Goal: Transaction & Acquisition: Purchase product/service

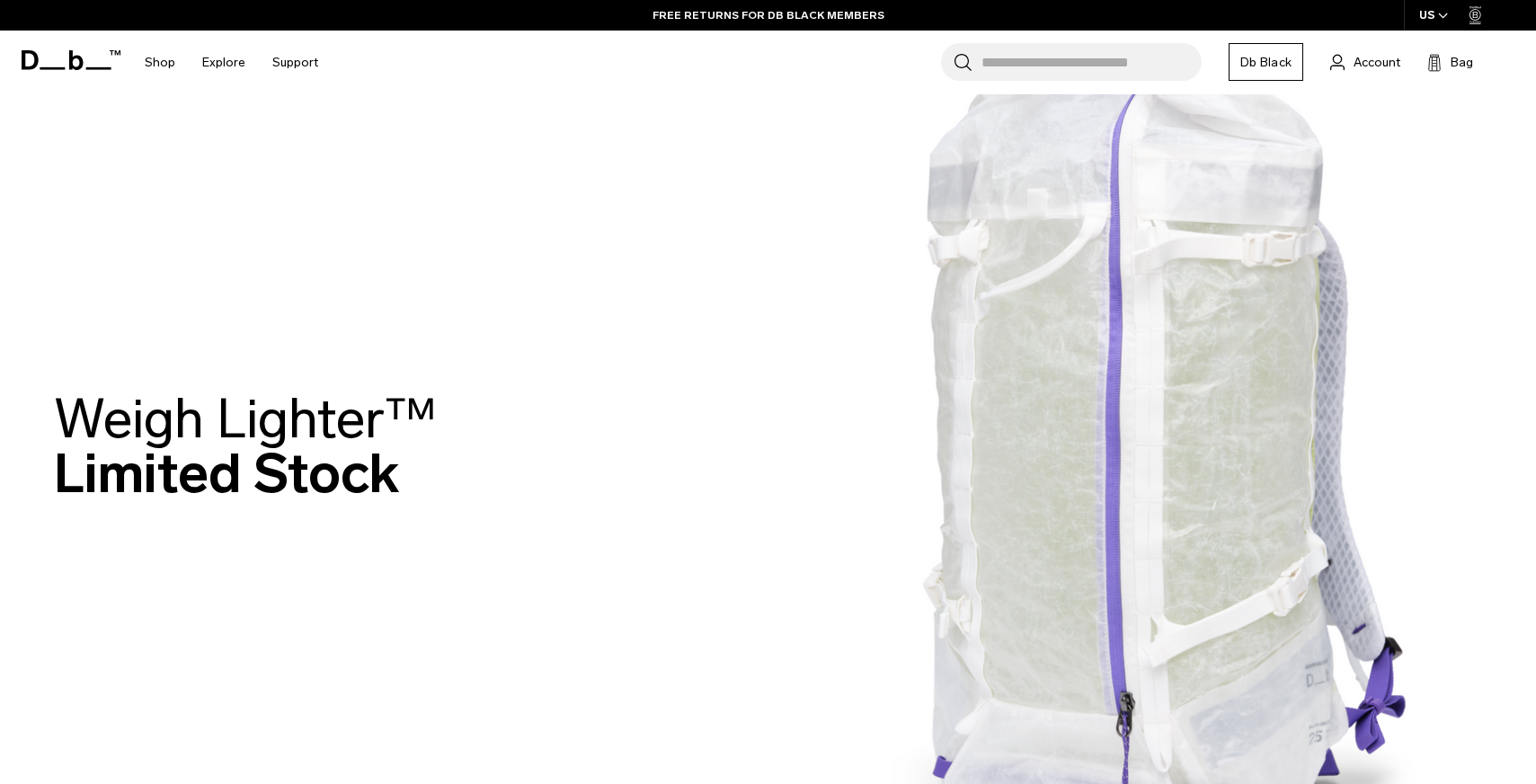
scroll to position [24, 0]
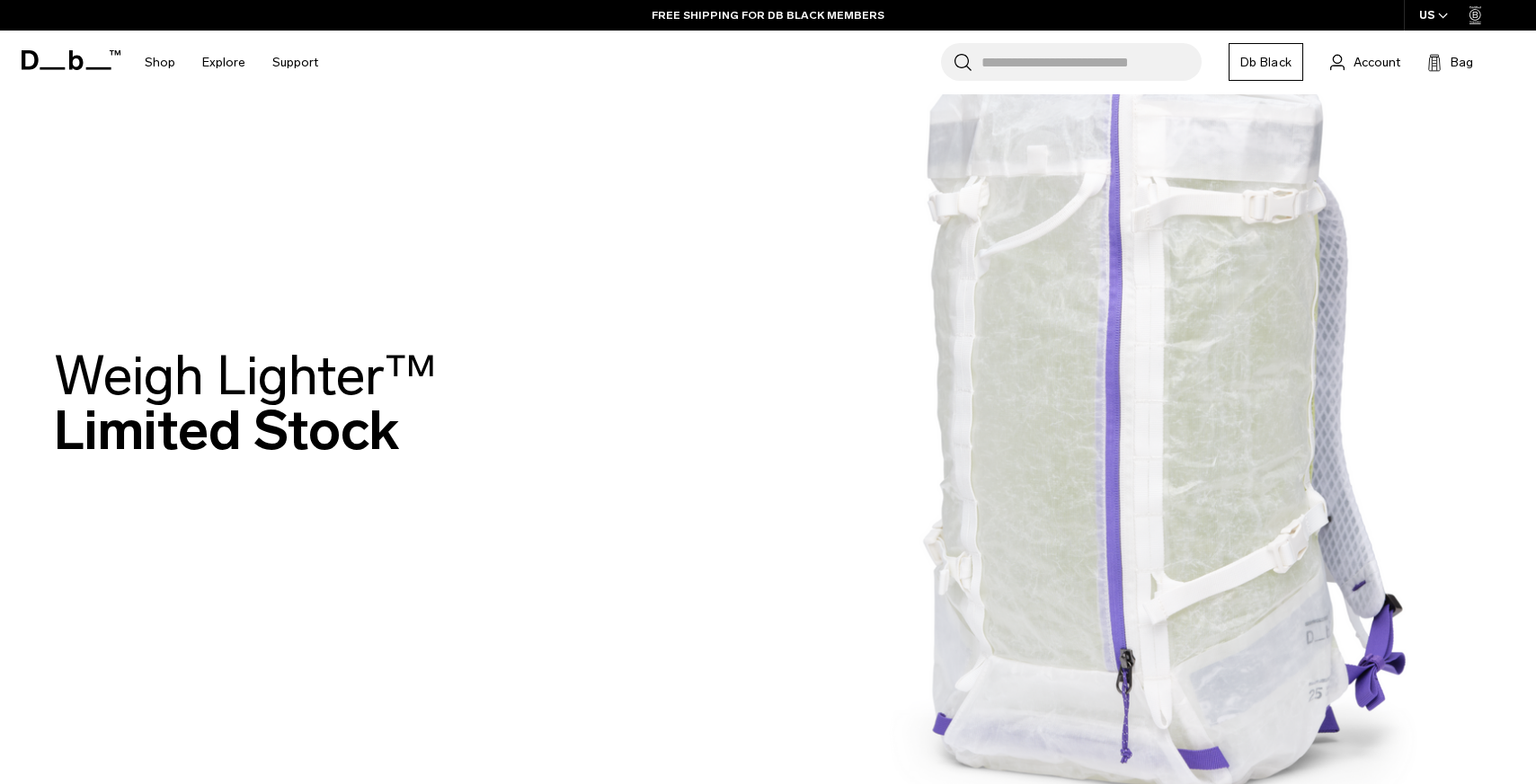
scroll to position [67, 0]
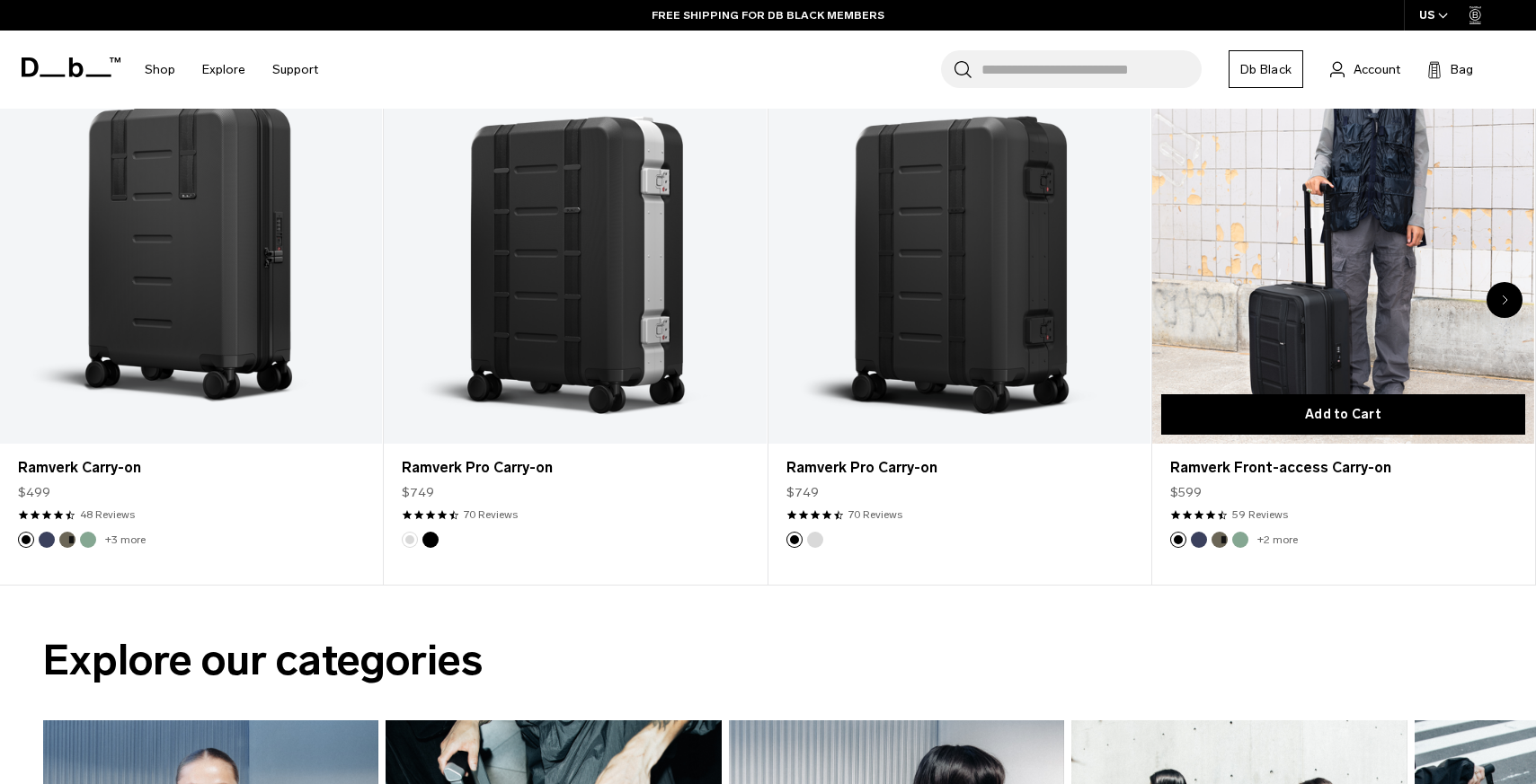
scroll to position [930, 0]
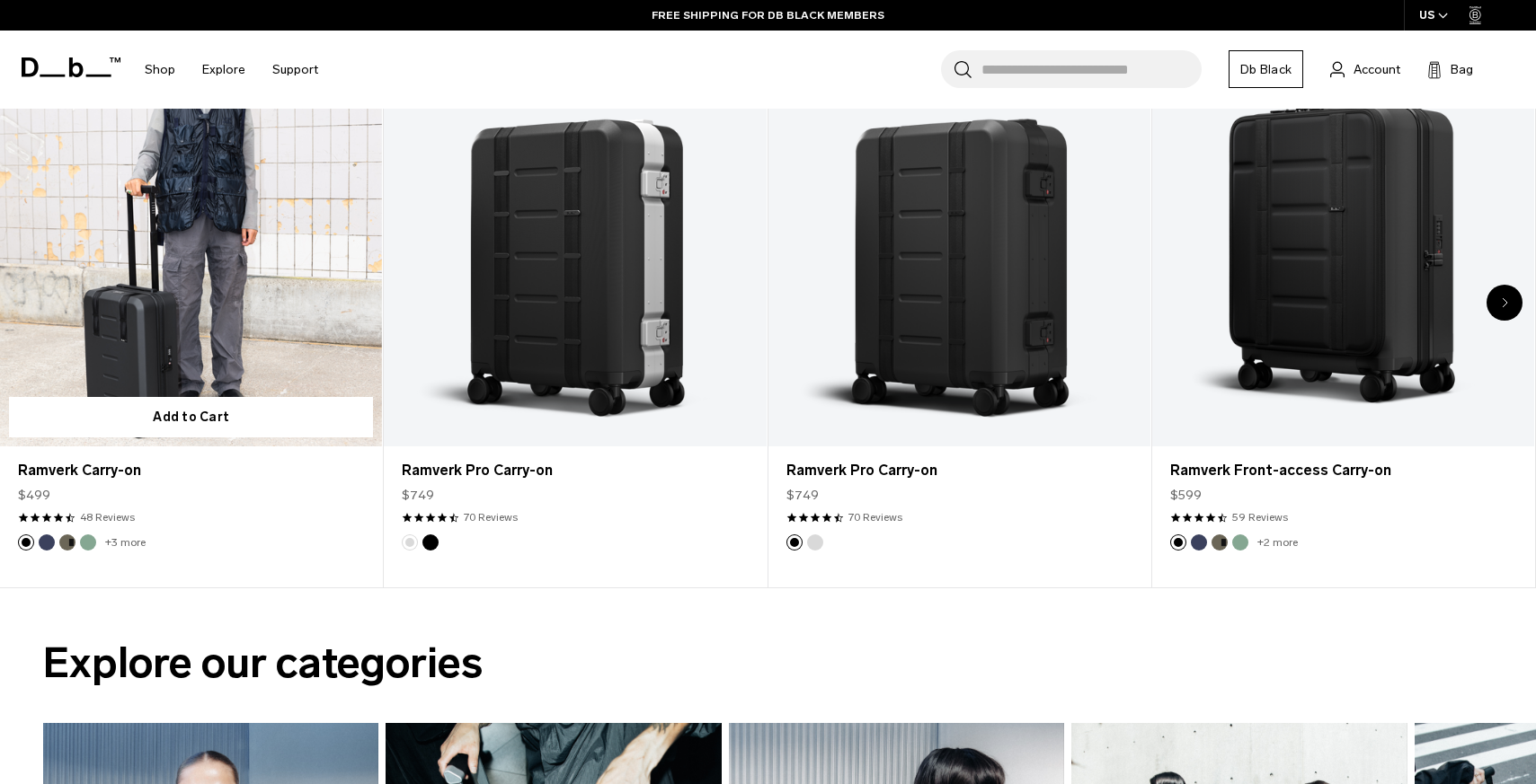
click at [192, 336] on link "Ramverk Carry-on" at bounding box center [191, 235] width 382 height 425
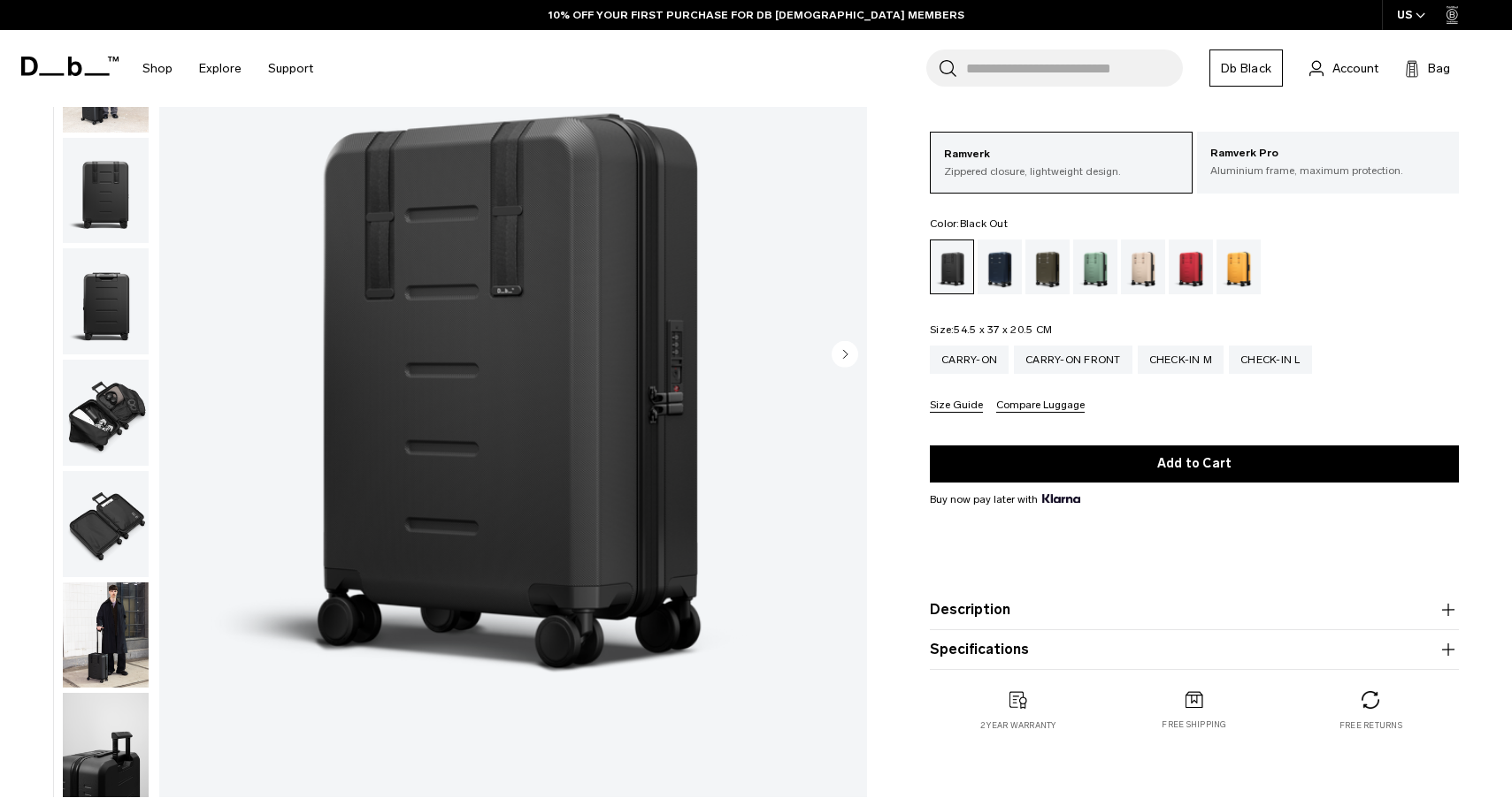
scroll to position [206, 0]
click at [1094, 269] on div "Green Ray" at bounding box center [1095, 267] width 45 height 55
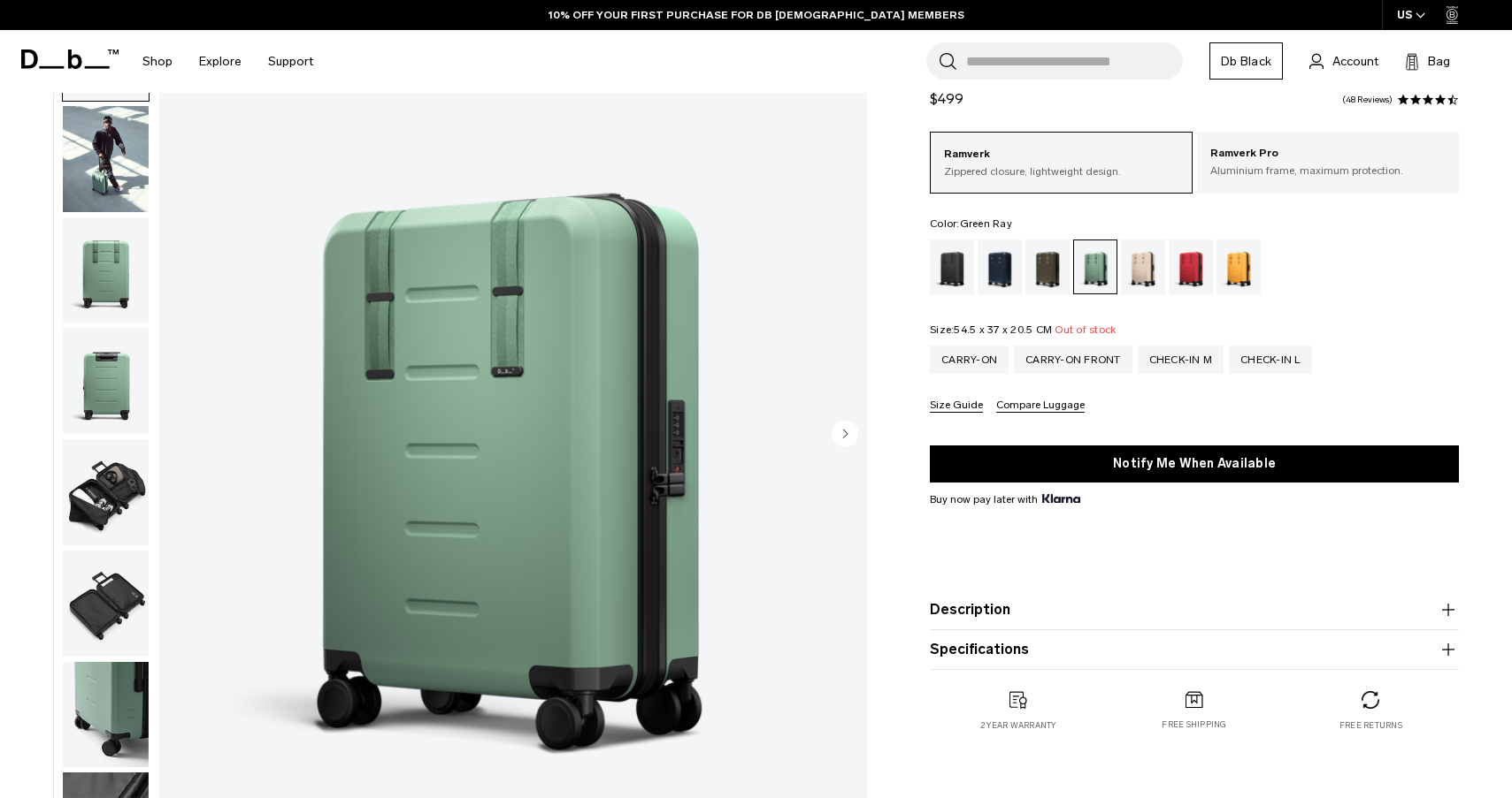
scroll to position [222, 0]
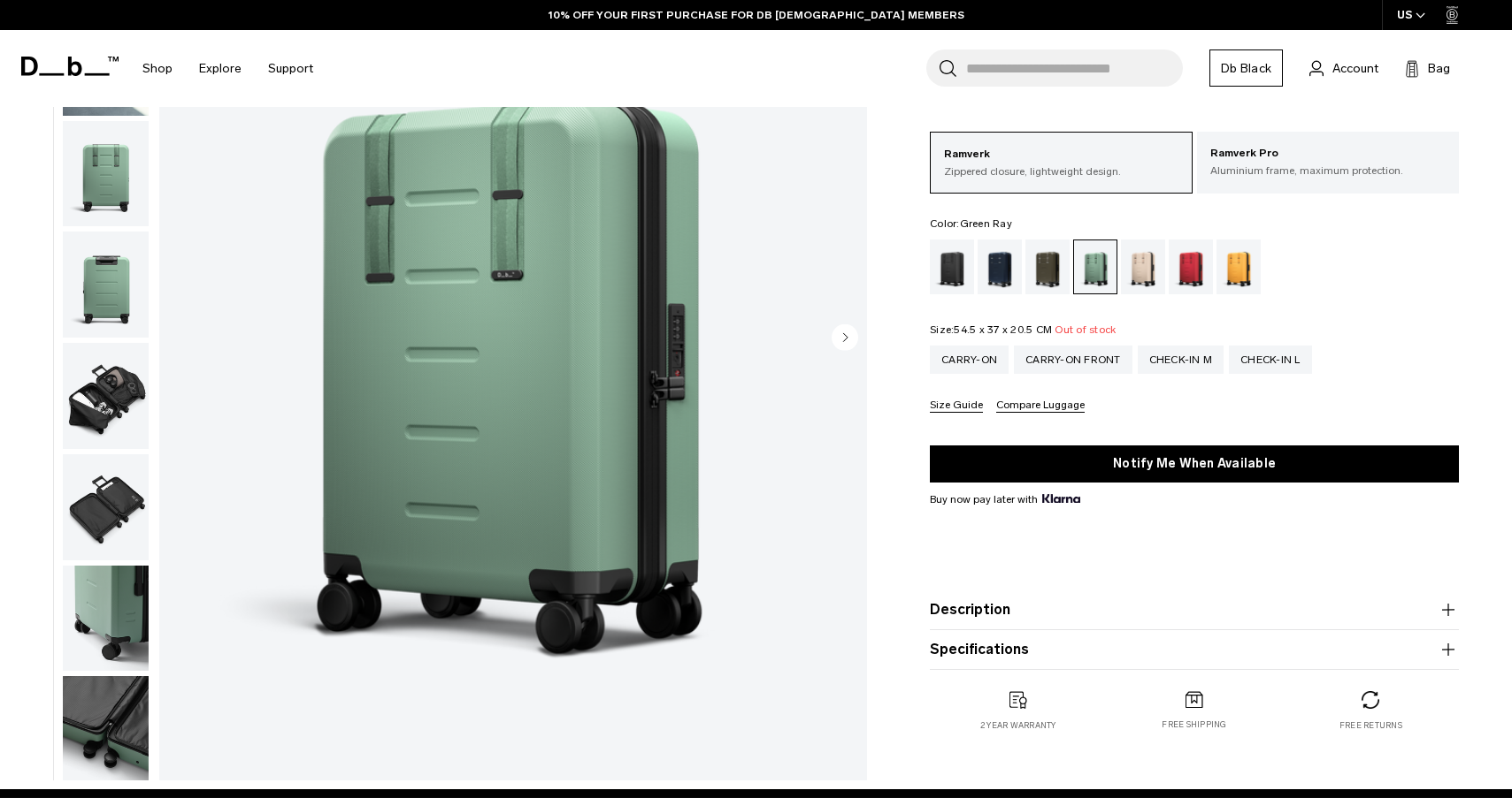
click at [117, 397] on img "button" at bounding box center [106, 396] width 86 height 106
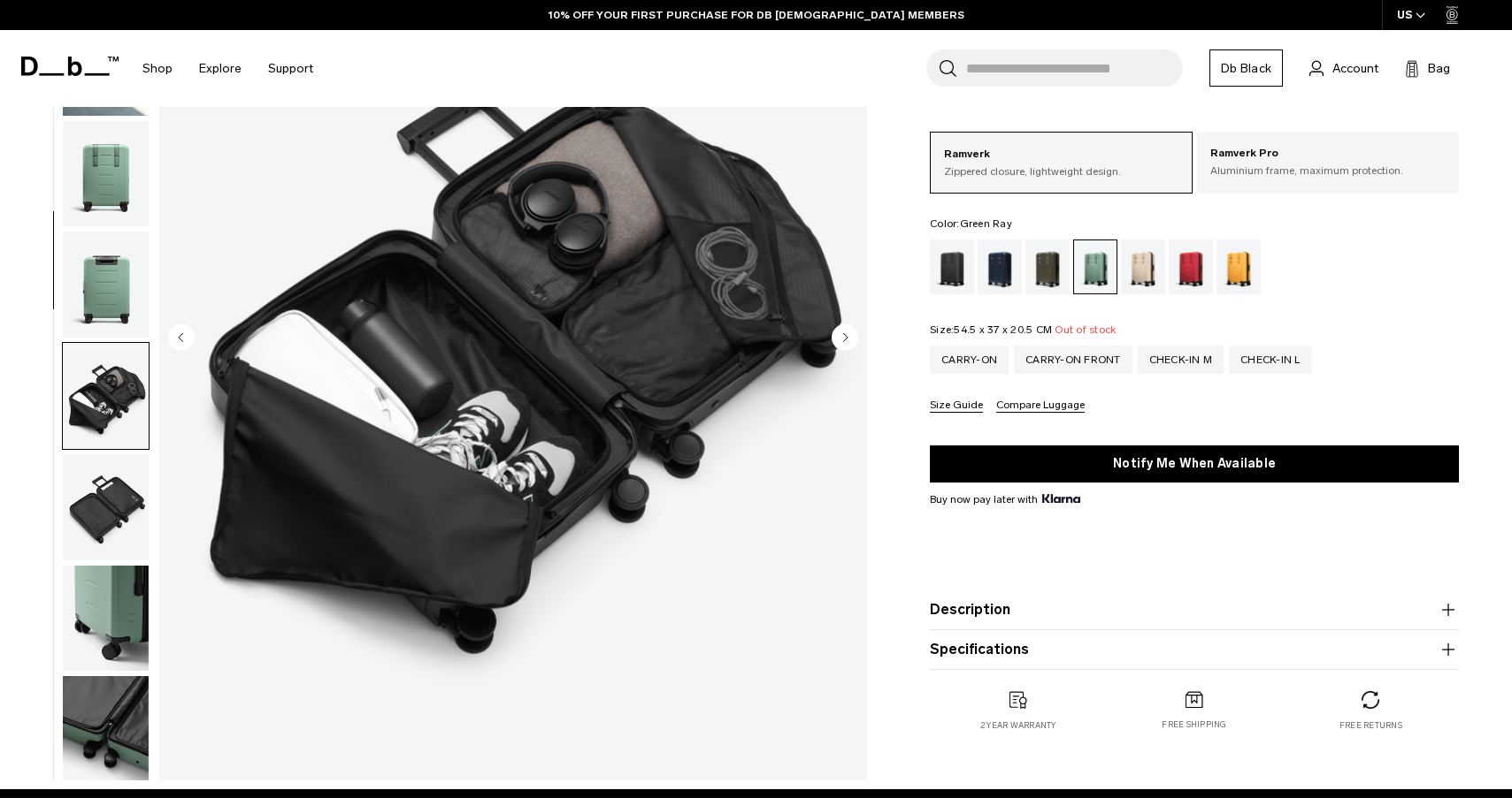
scroll to position [351, 0]
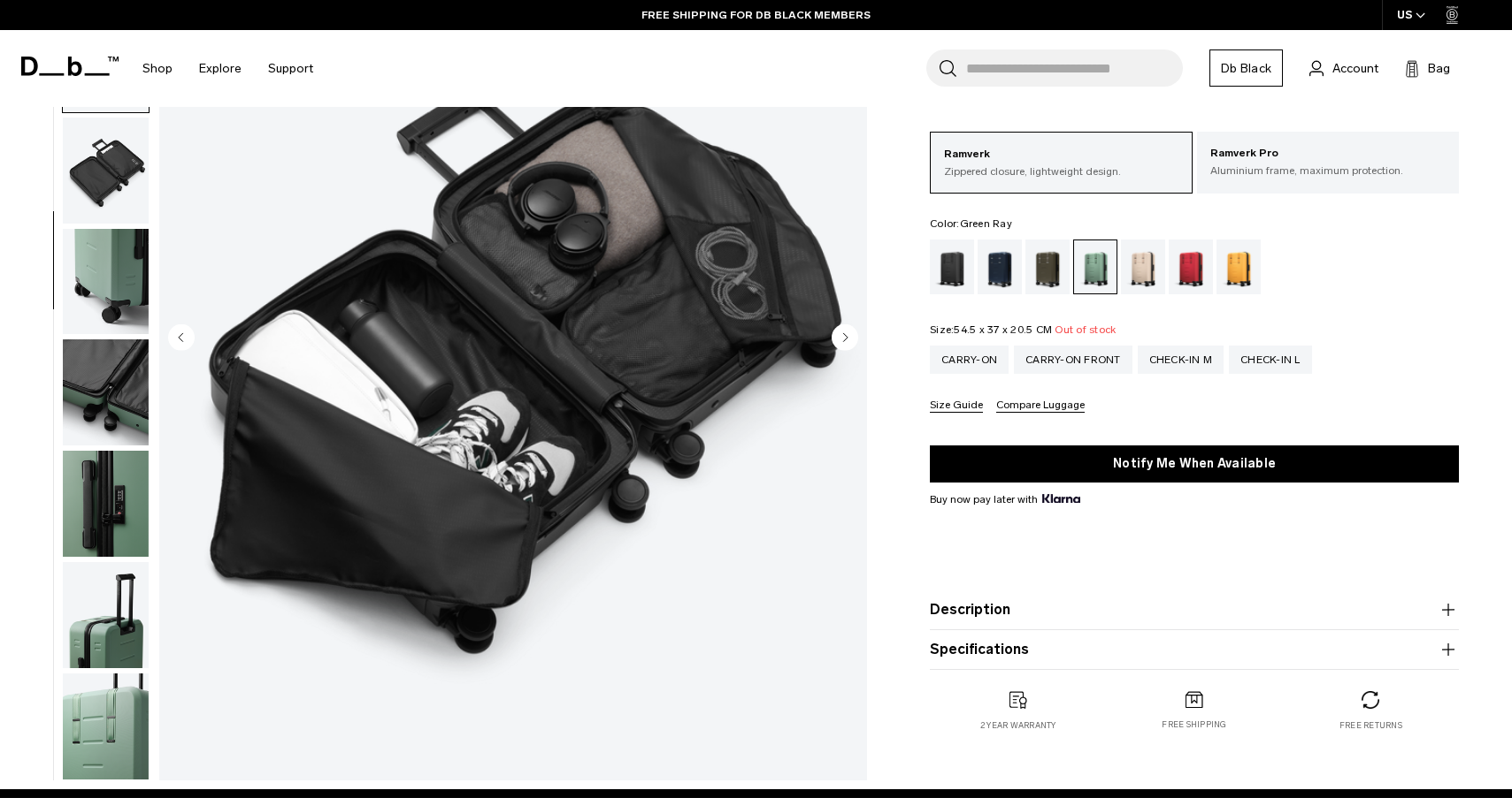
click at [87, 509] on img "button" at bounding box center [106, 504] width 86 height 106
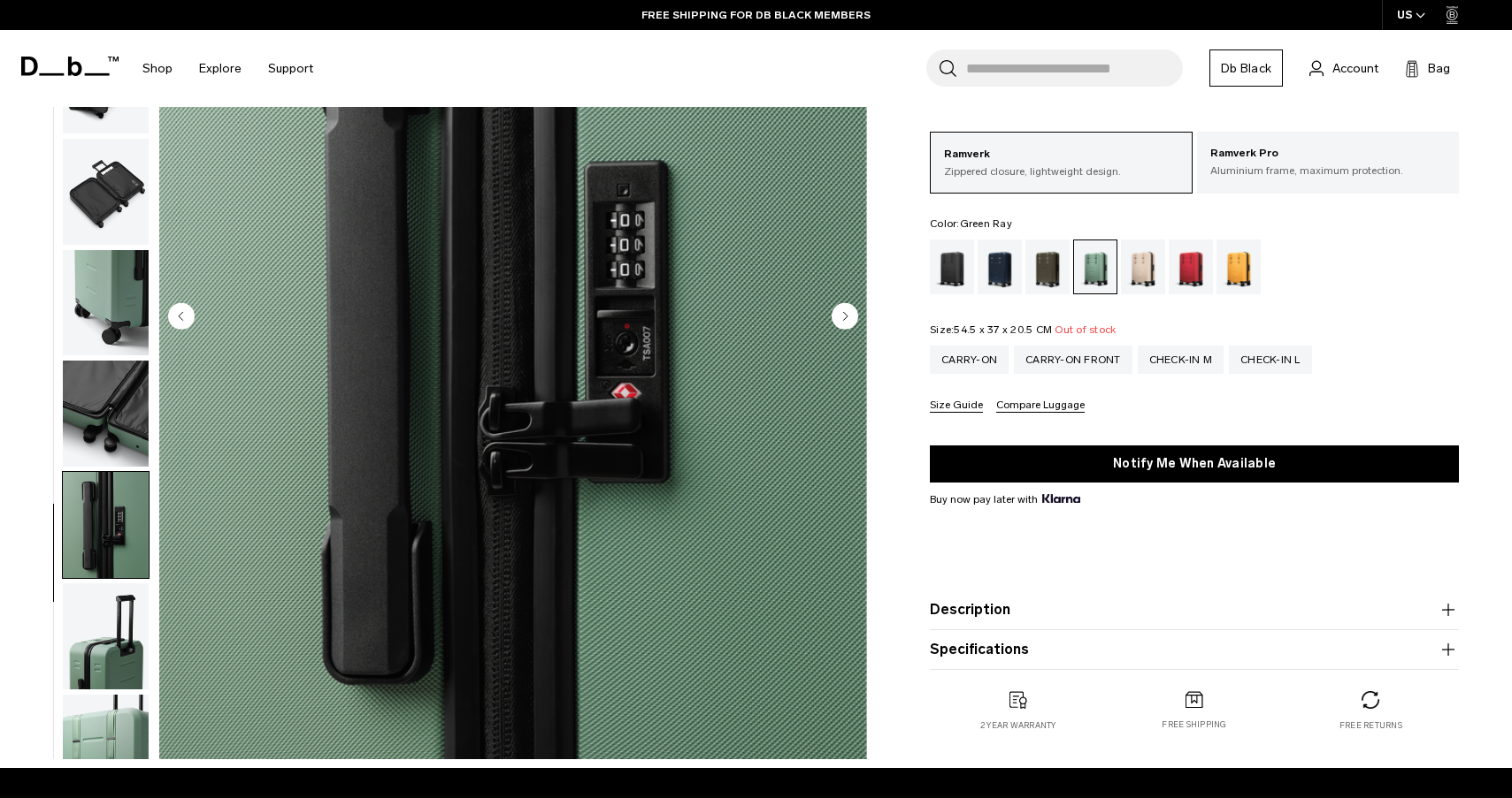
scroll to position [252, 0]
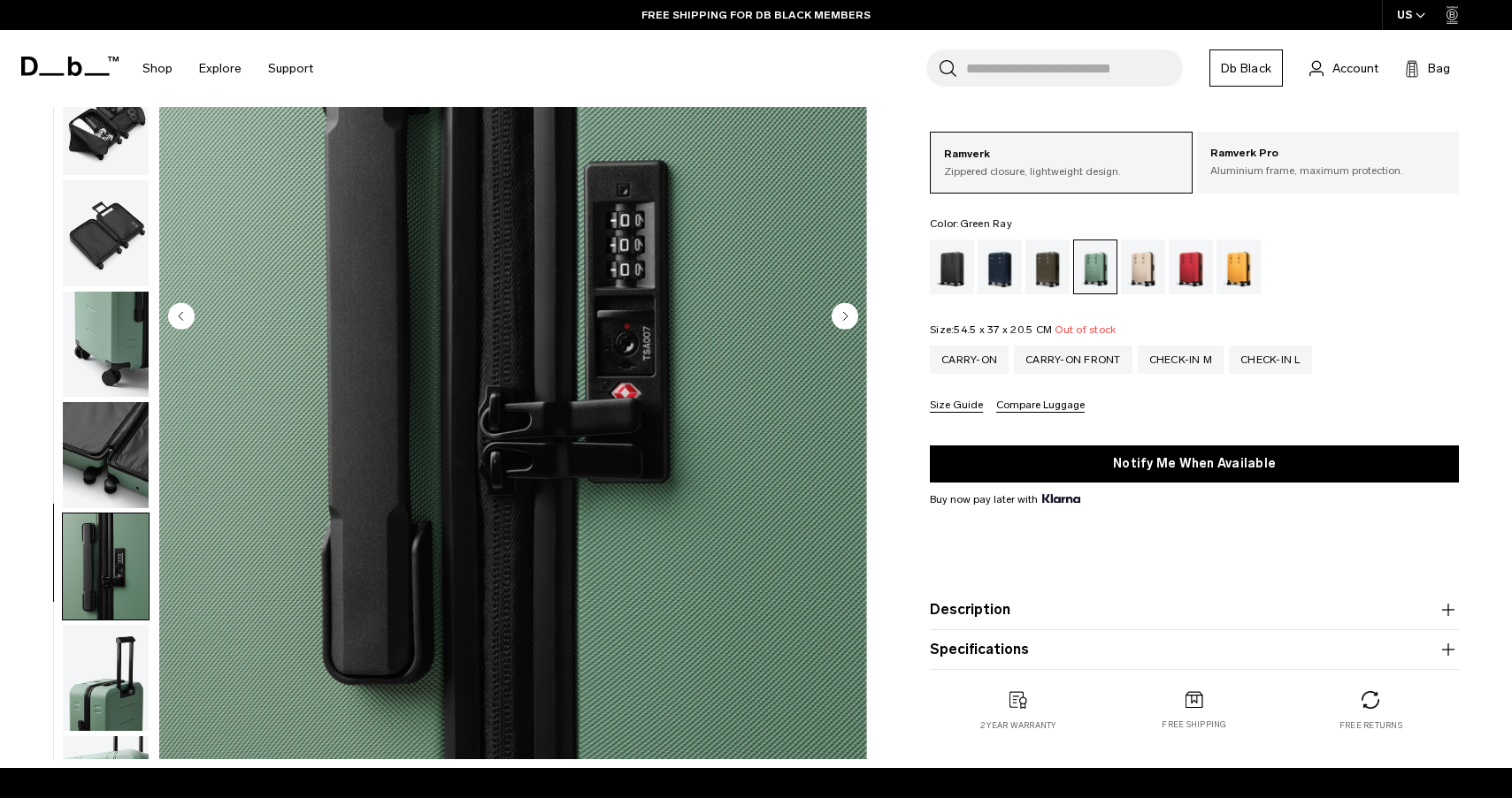
click at [114, 254] on img "button" at bounding box center [106, 233] width 86 height 106
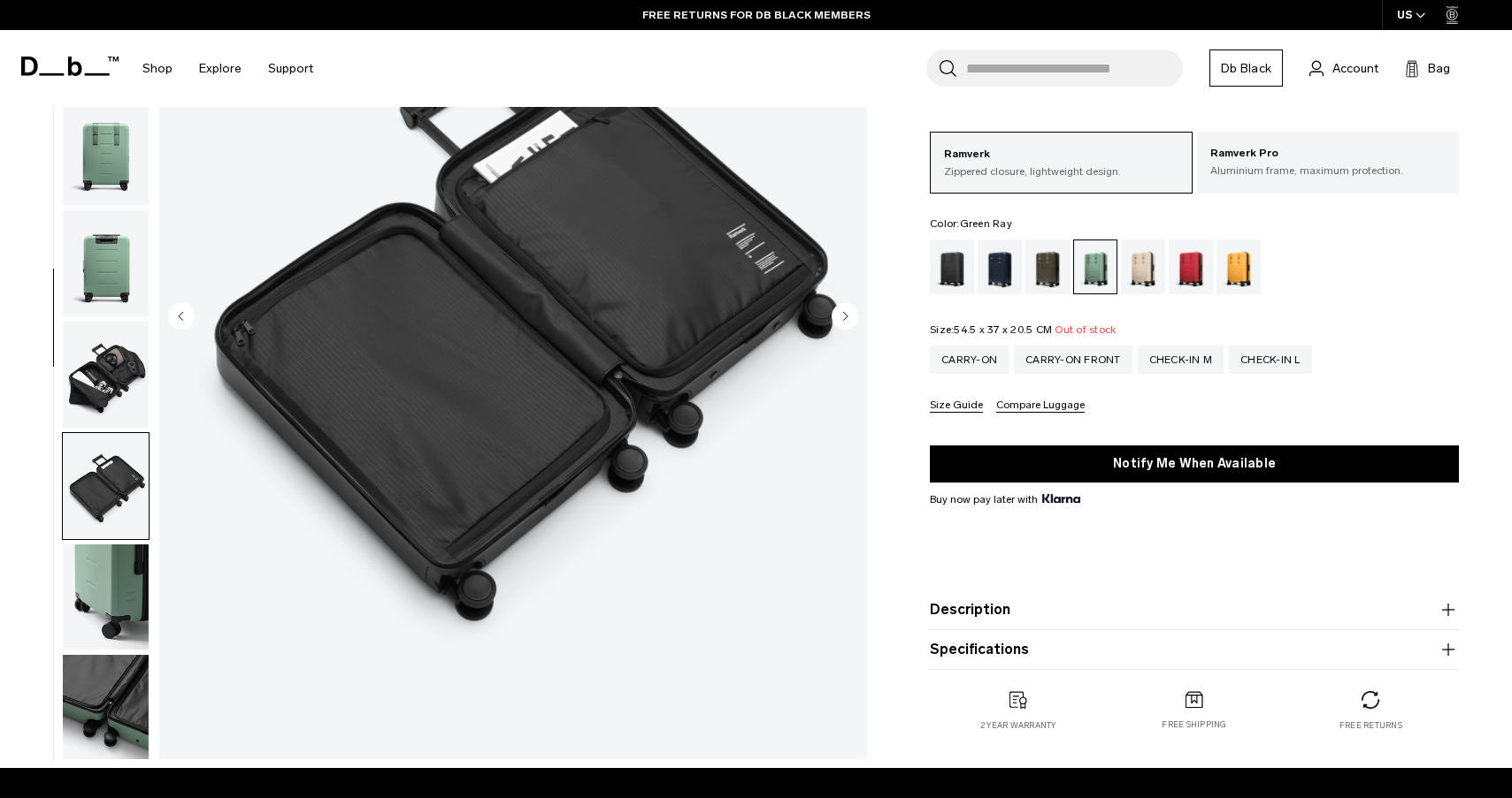
scroll to position [0, 0]
click at [101, 374] on img "button" at bounding box center [106, 375] width 86 height 106
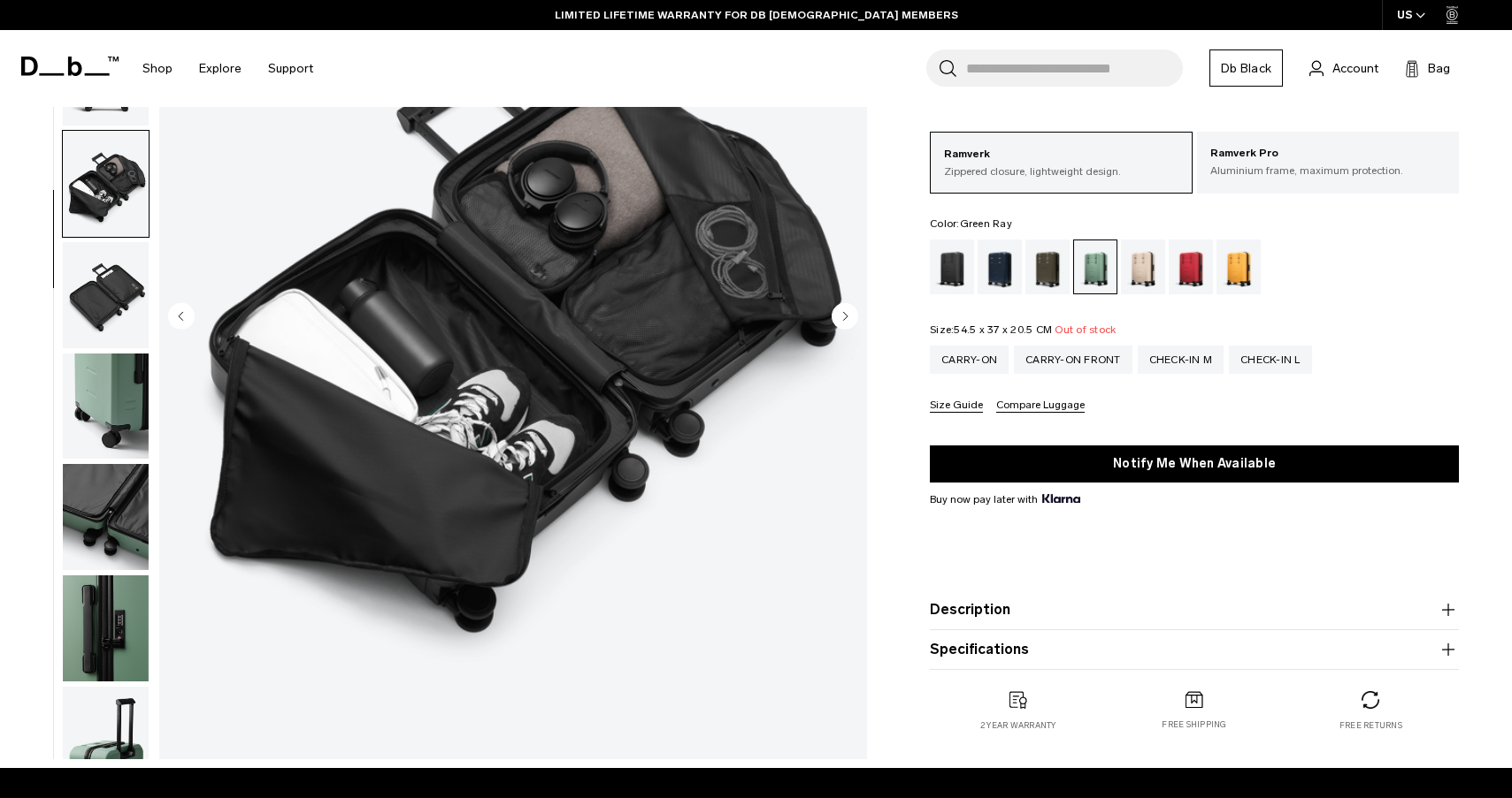
scroll to position [188, 0]
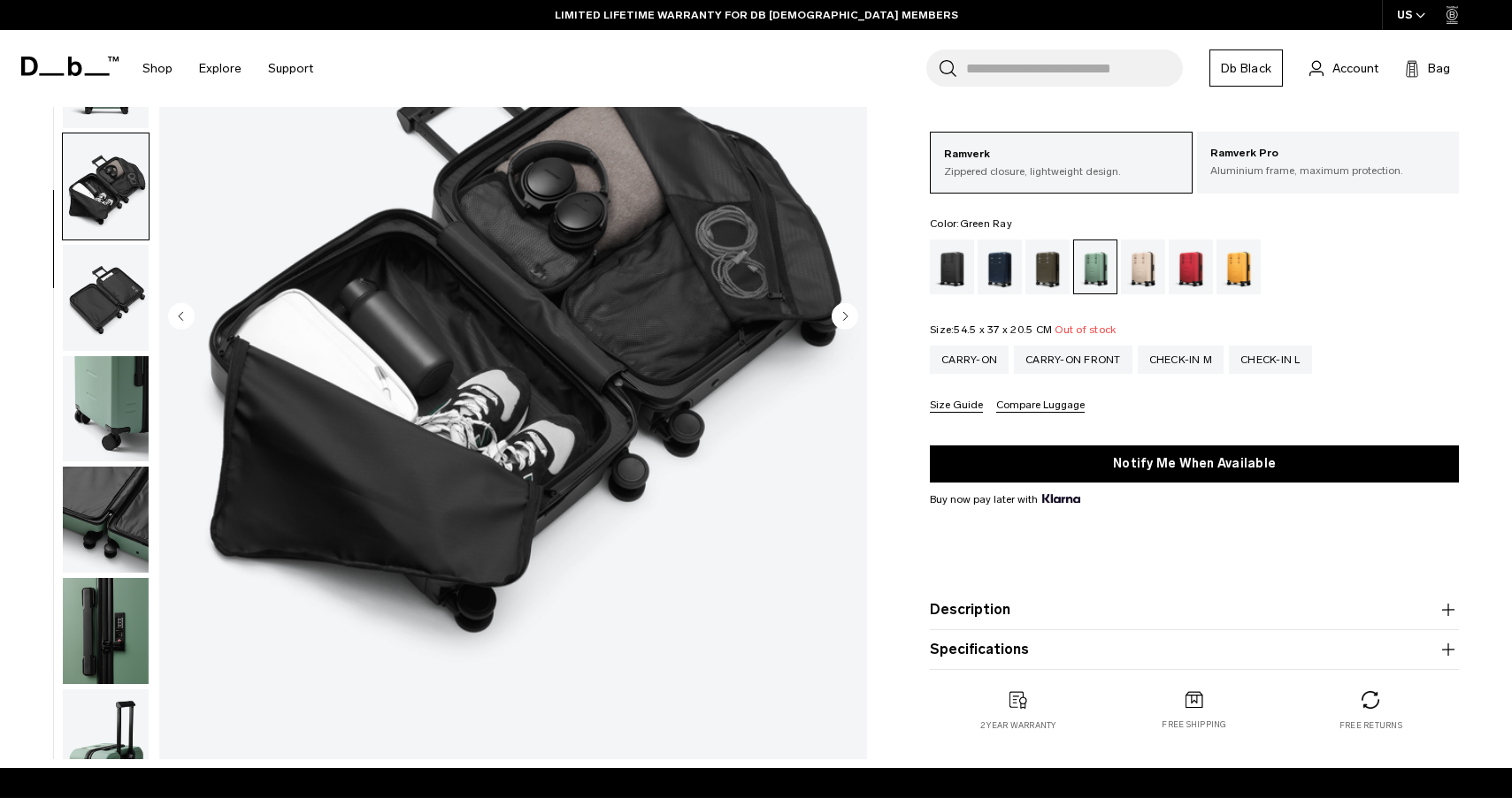
click at [92, 308] on img "button" at bounding box center [106, 298] width 86 height 106
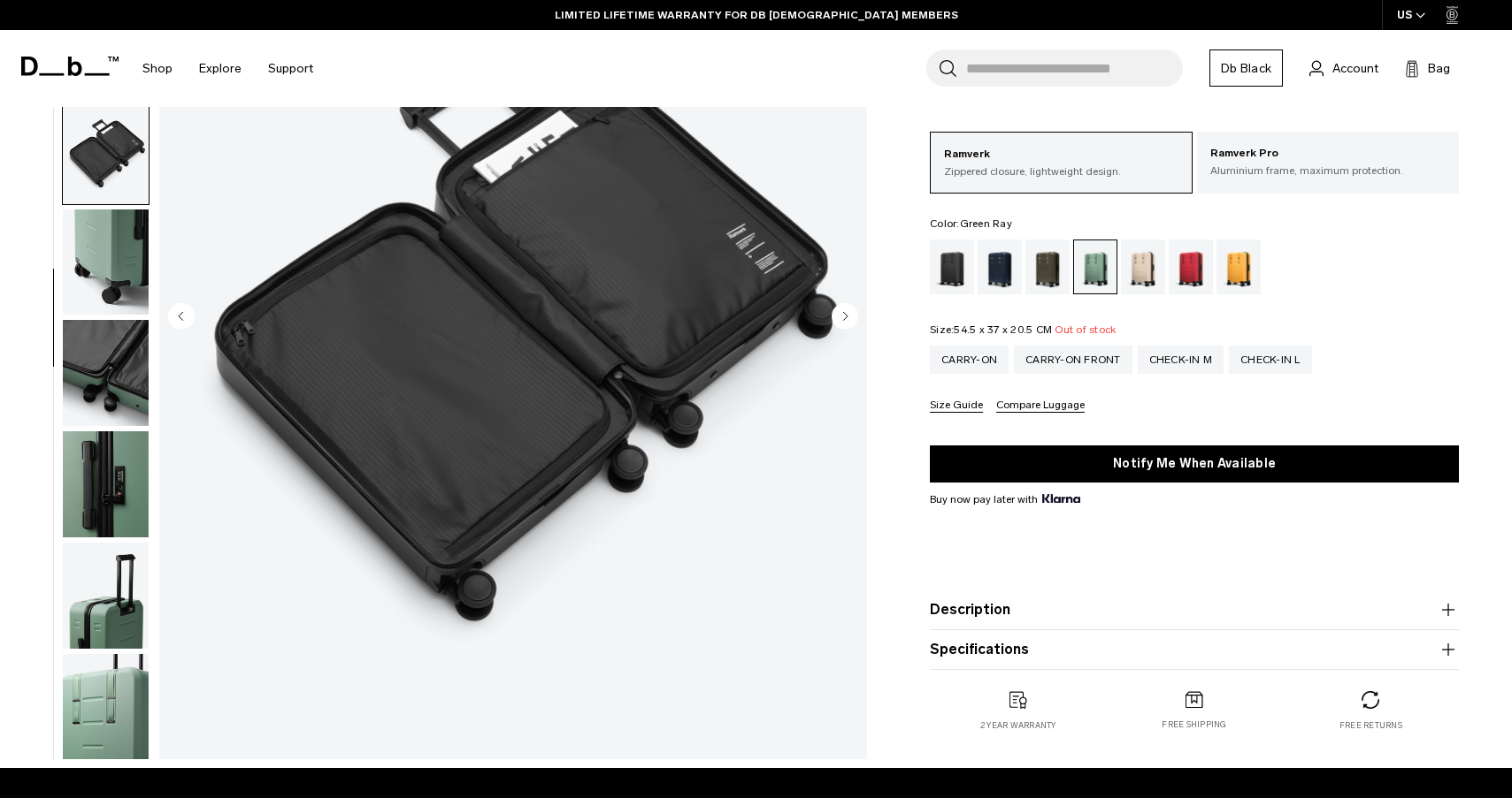
scroll to position [351, 0]
